Goal: Task Accomplishment & Management: Manage account settings

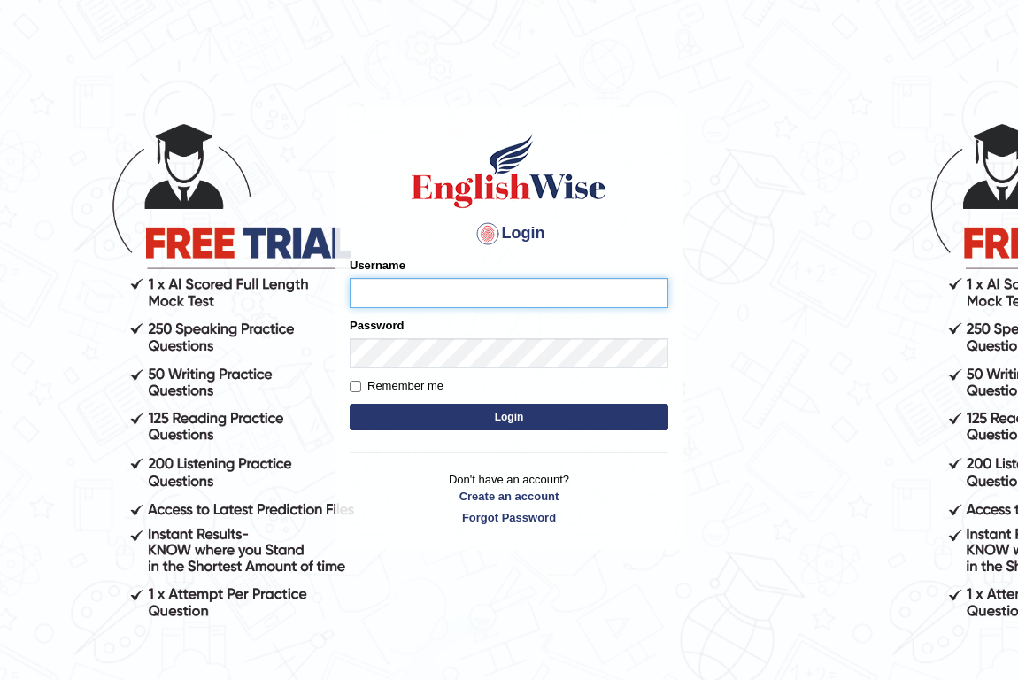
type input "jitender_parramatta"
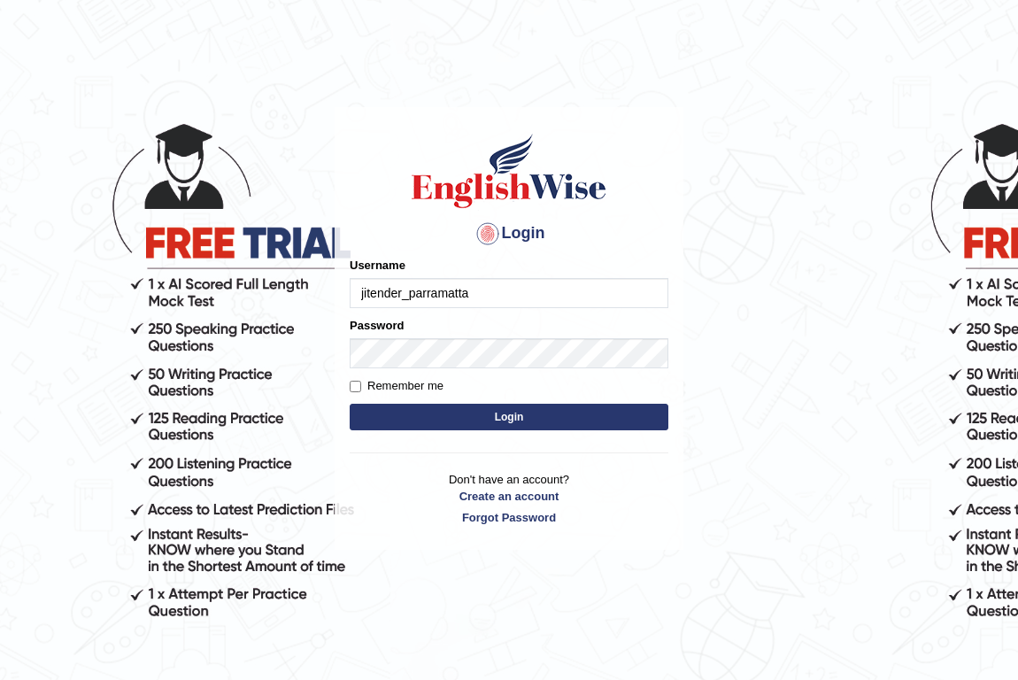
click at [468, 296] on input "jitender_parramatta" at bounding box center [509, 293] width 319 height 30
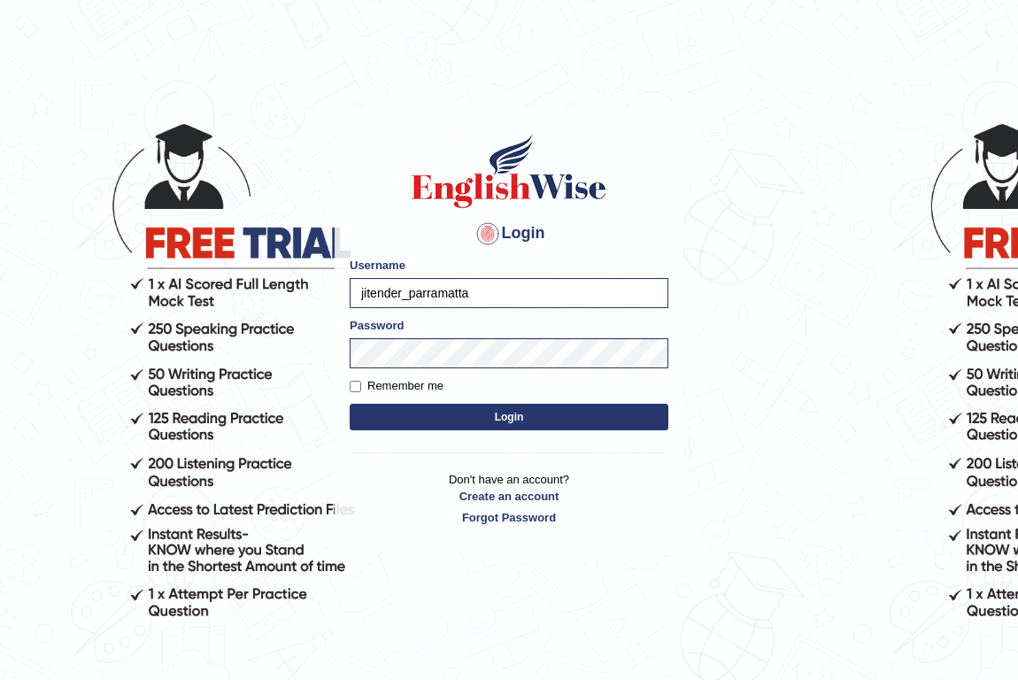
click at [479, 290] on input "jitender_parramatta" at bounding box center [509, 293] width 319 height 30
click at [178, 328] on body "Login Please fix the following errors: Username jitender_parramatta Password Re…" at bounding box center [509, 391] width 1018 height 680
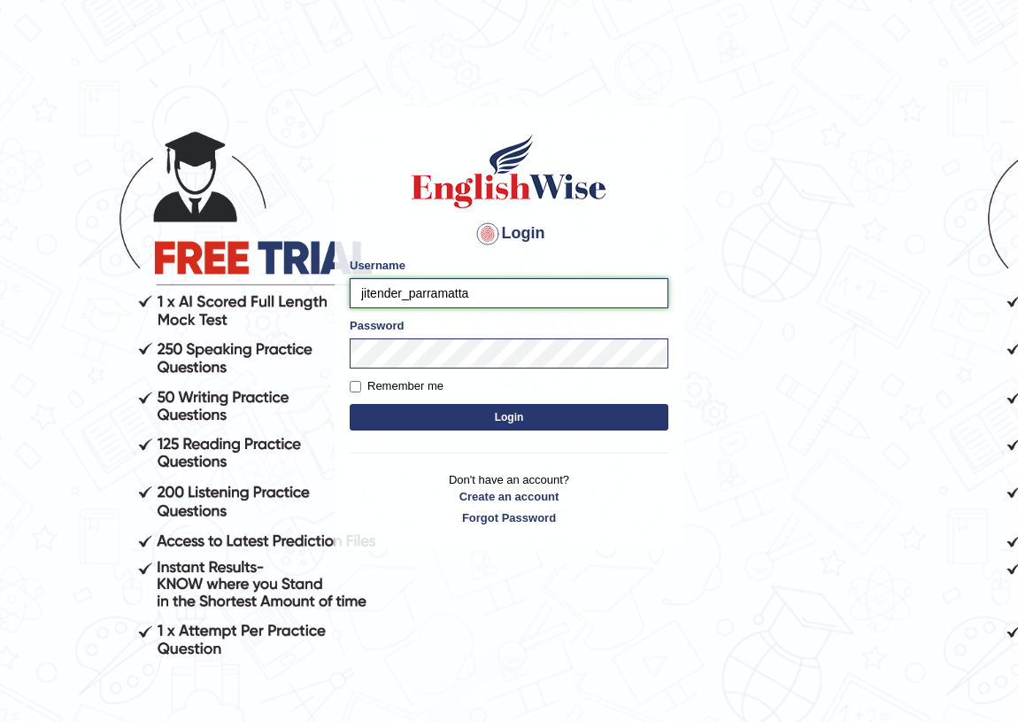
click at [476, 292] on input "jitender_parramatta" at bounding box center [509, 293] width 319 height 30
